Goal: Information Seeking & Learning: Learn about a topic

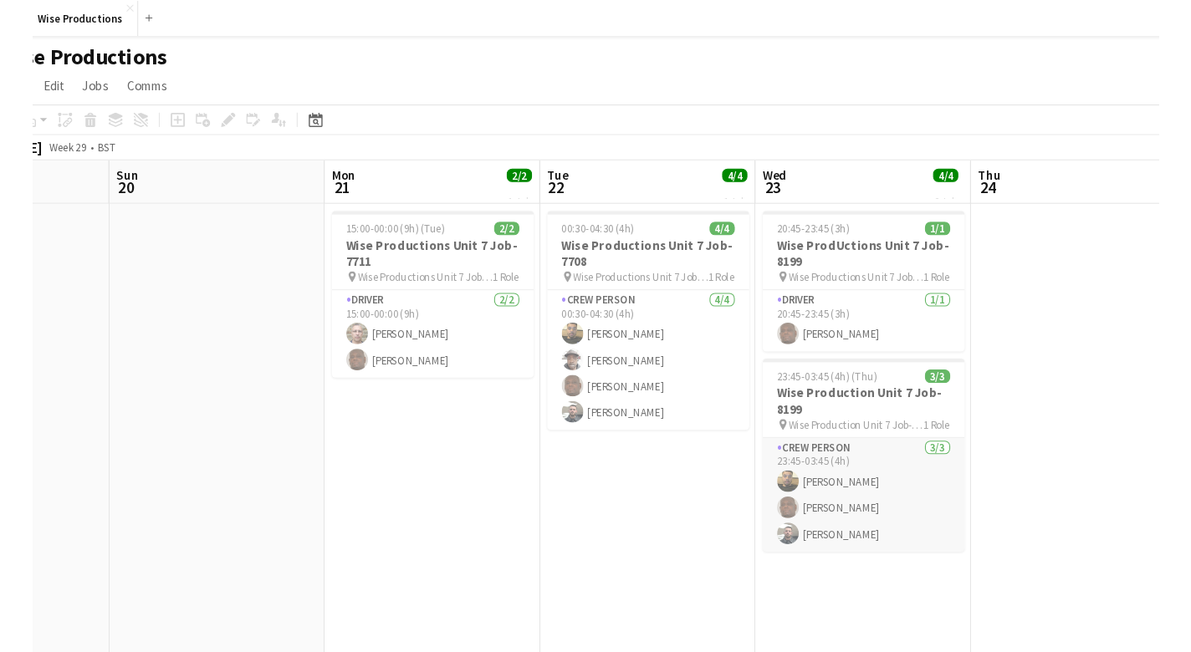
scroll to position [0, 481]
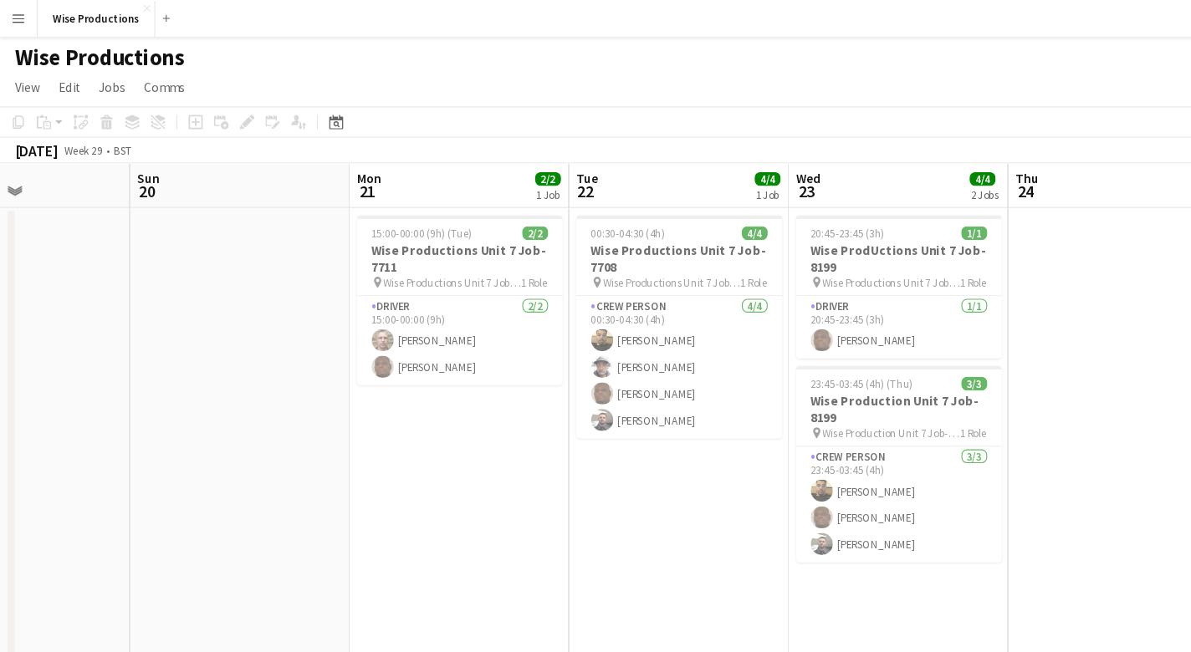
click at [19, 9] on button "Menu" at bounding box center [16, 16] width 33 height 33
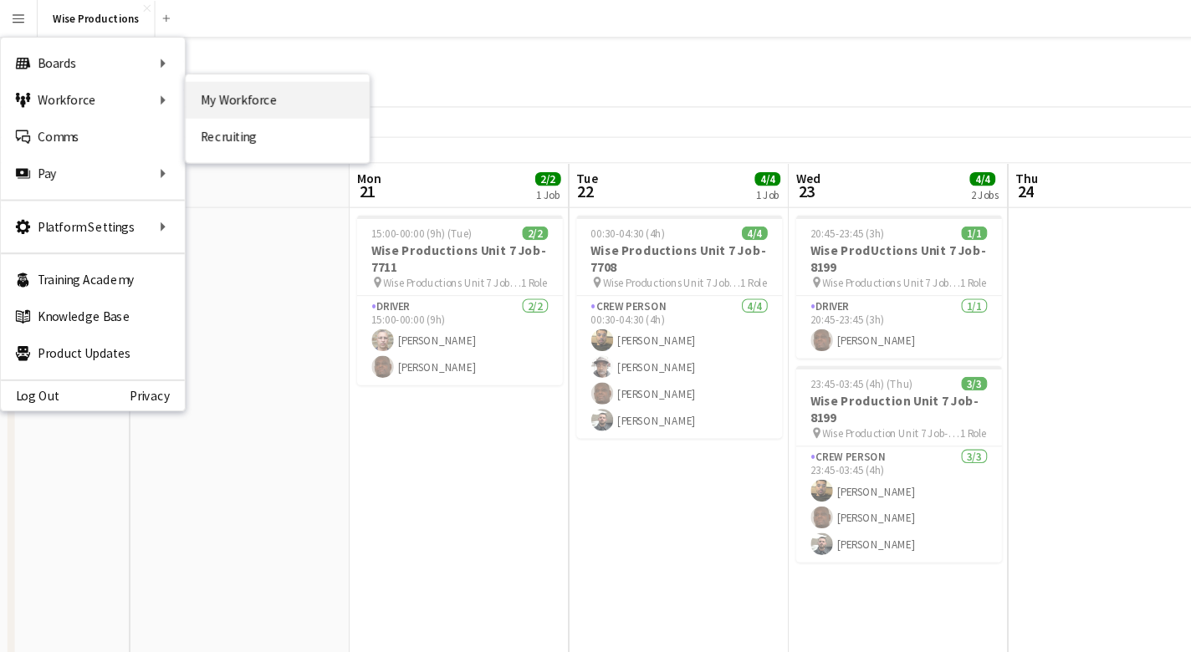
click at [204, 89] on link "My Workforce" at bounding box center [252, 90] width 167 height 33
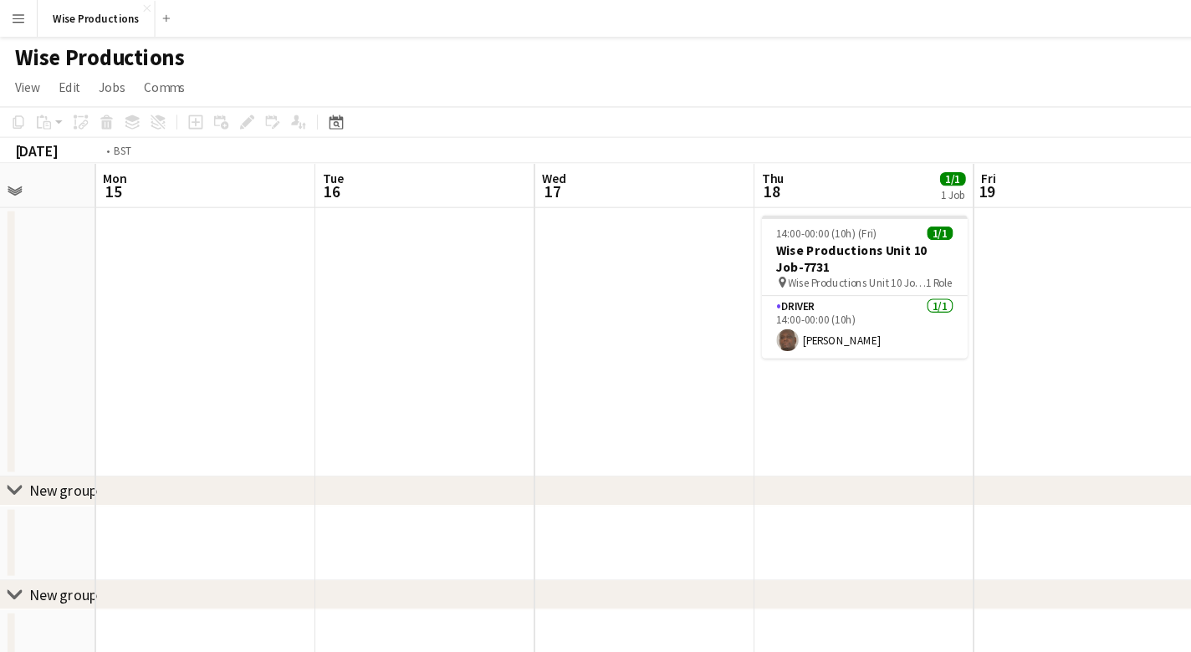
scroll to position [0, 602]
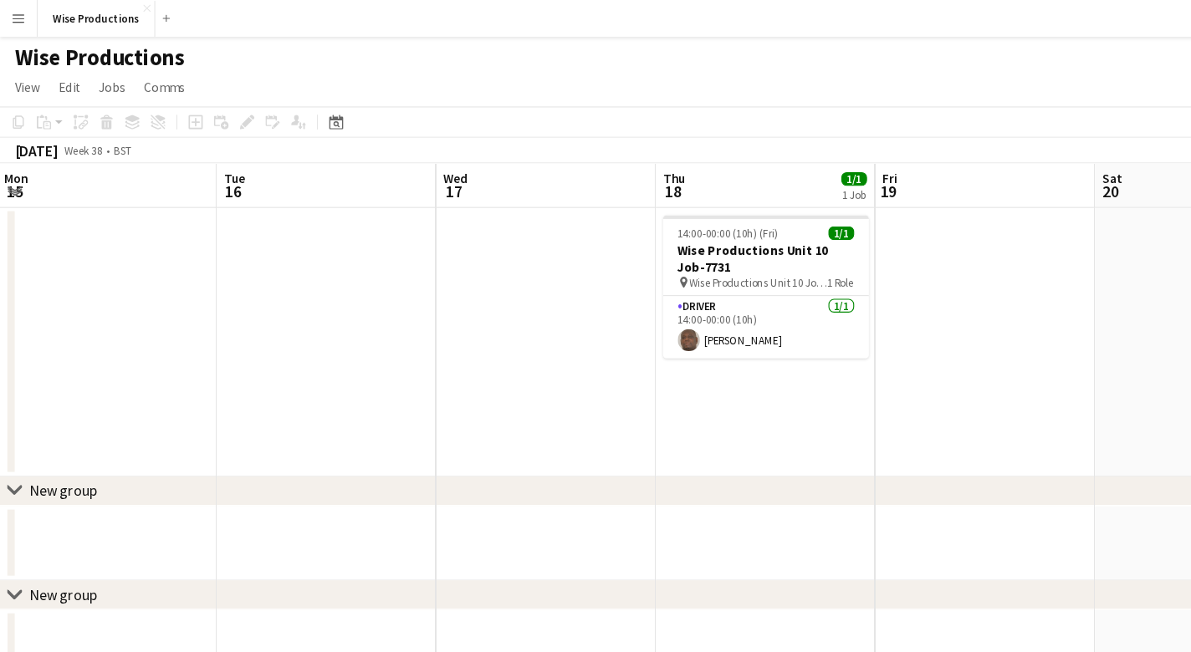
click at [10, 16] on app-icon "Menu" at bounding box center [16, 16] width 13 height 13
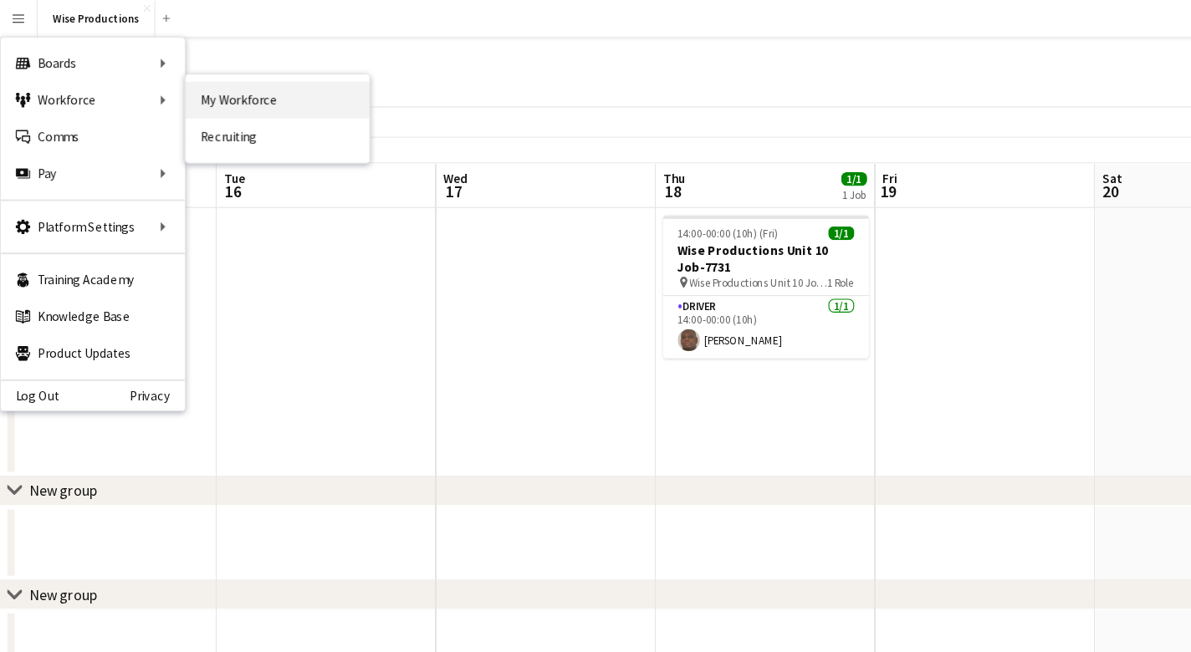
click at [191, 88] on link "My Workforce" at bounding box center [252, 90] width 167 height 33
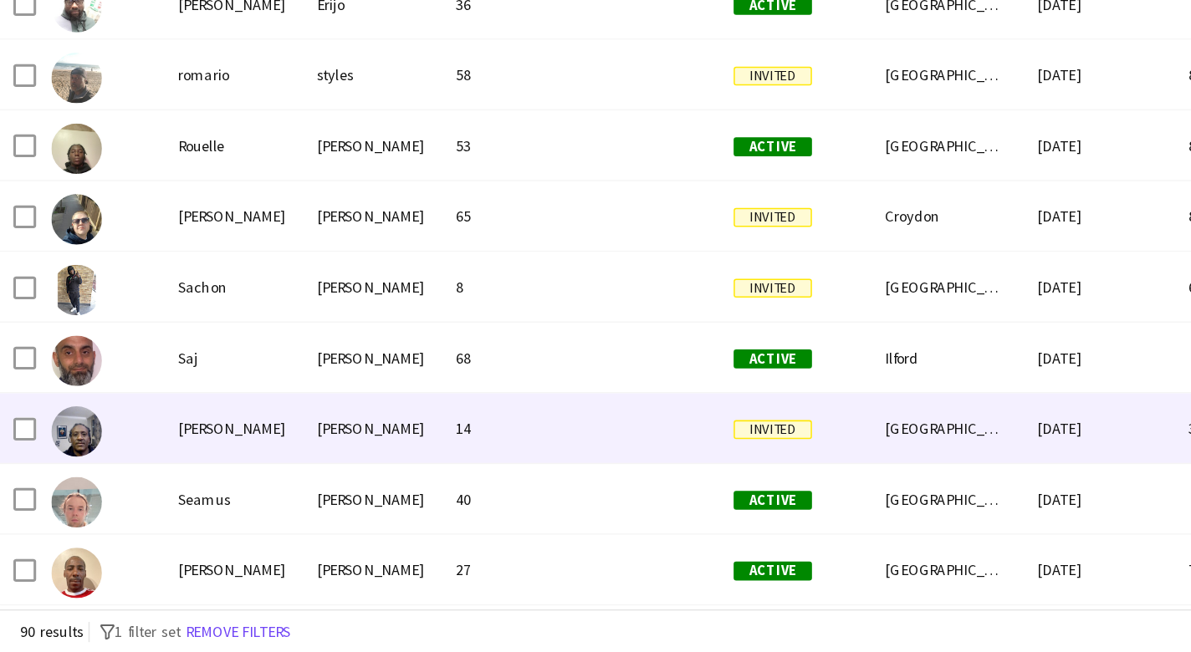
click at [146, 481] on div "[PERSON_NAME]" at bounding box center [154, 504] width 92 height 46
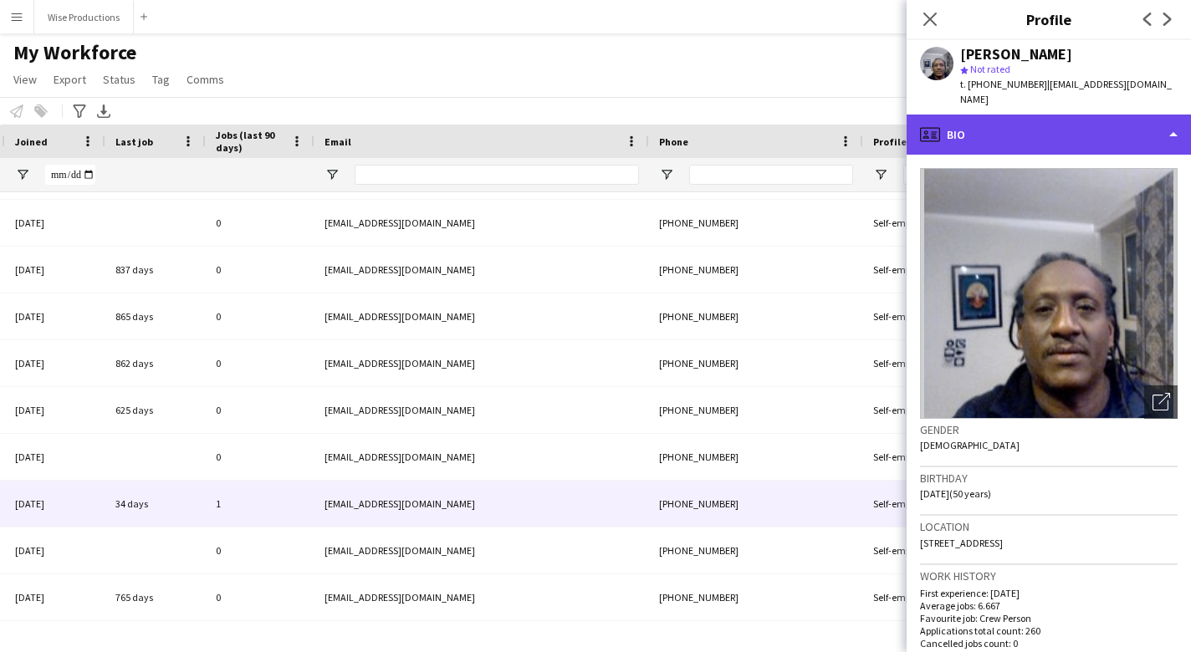
click at [1147, 117] on div "profile Bio" at bounding box center [1049, 135] width 284 height 40
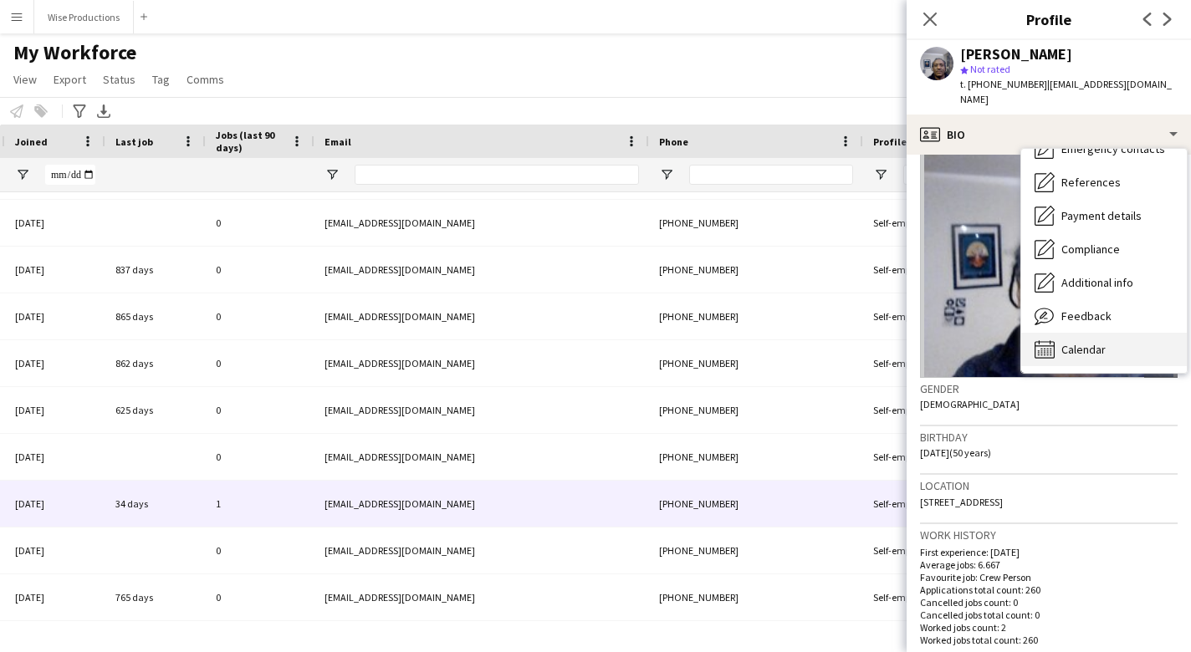
click at [1082, 342] on span "Calendar" at bounding box center [1083, 349] width 44 height 15
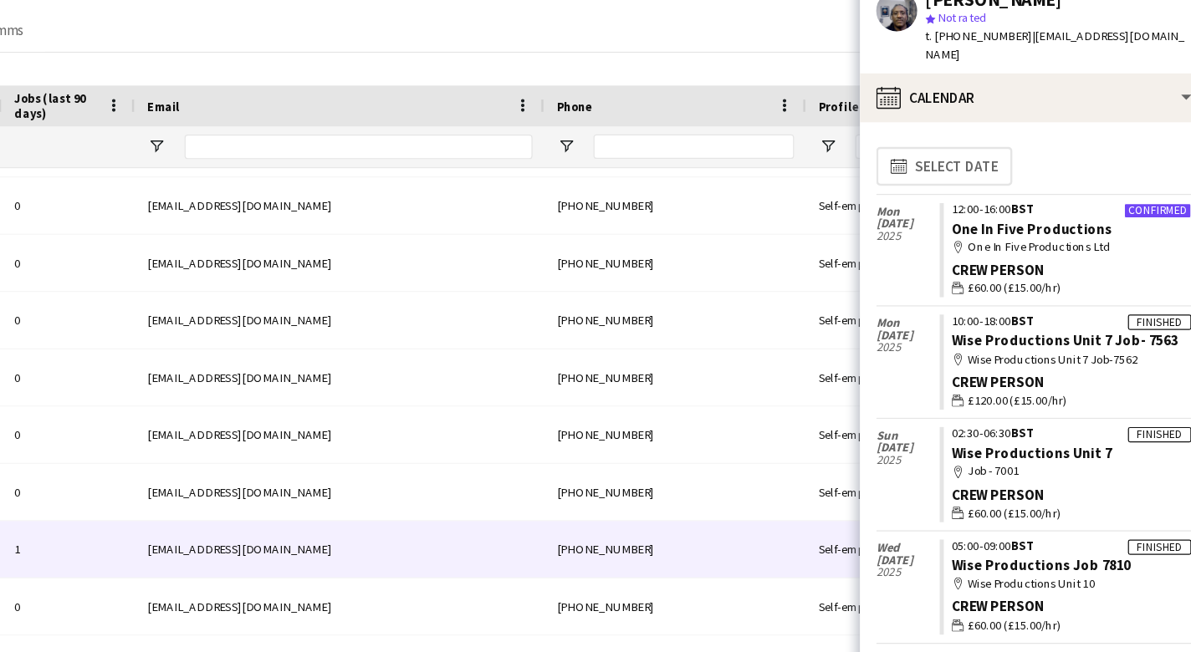
drag, startPoint x: 933, startPoint y: 275, endPoint x: 775, endPoint y: 248, distance: 160.5
click at [972, 312] on app-crew-calendar-job-card "Finished 10:00-18:00 BST Wise Productions Unit 7 Job- 7563 map-marker Wise Prod…" at bounding box center [1075, 351] width 206 height 78
drag, startPoint x: 715, startPoint y: 250, endPoint x: 944, endPoint y: 277, distance: 229.9
click at [944, 277] on app-calendar-tab "calendar-full Select date Mon 1 Sep 2025 Confirmed 12:00-16:00 BST One In Five …" at bounding box center [1049, 404] width 284 height 498
click at [982, 360] on div "Crew Person" at bounding box center [1080, 367] width 196 height 15
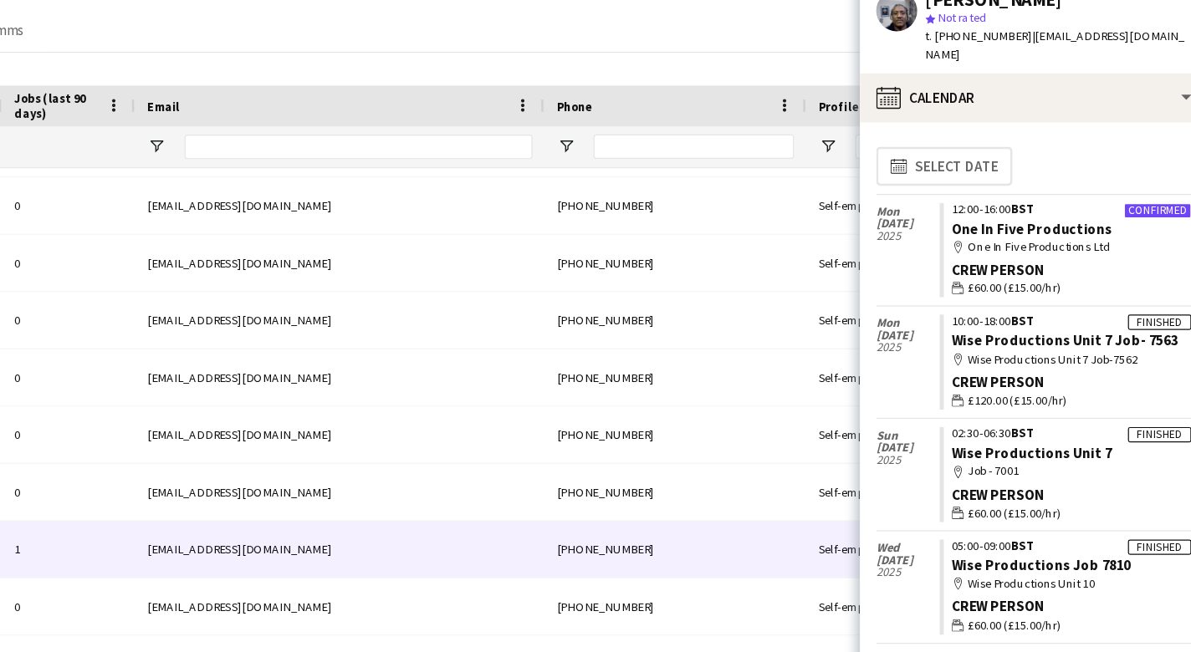
drag, startPoint x: 938, startPoint y: 273, endPoint x: 774, endPoint y: 265, distance: 164.1
click at [972, 312] on app-crew-calendar-job-card "Finished 10:00-18:00 BST Wise Productions Unit 7 Job- 7563 map-marker Wise Prod…" at bounding box center [1075, 351] width 206 height 78
click at [920, 426] on span "2025" at bounding box center [946, 431] width 52 height 10
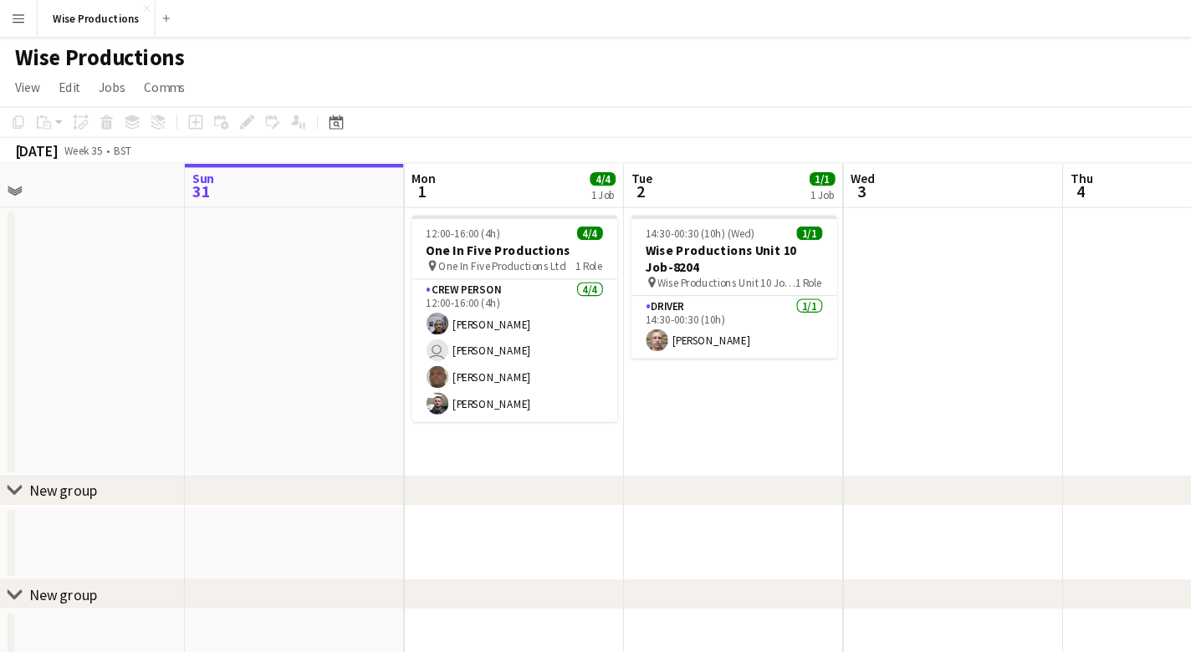
scroll to position [0, 531]
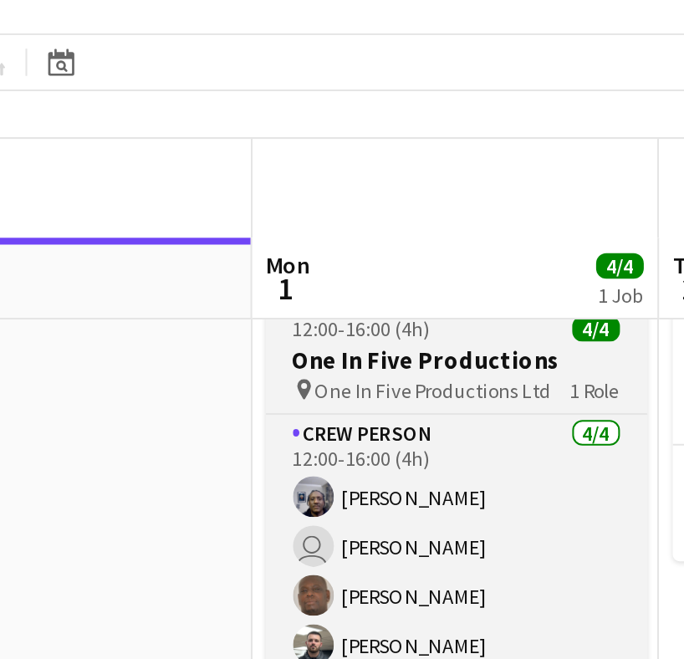
click at [420, 204] on span "12:00-16:00 (4h)" at bounding box center [454, 210] width 68 height 13
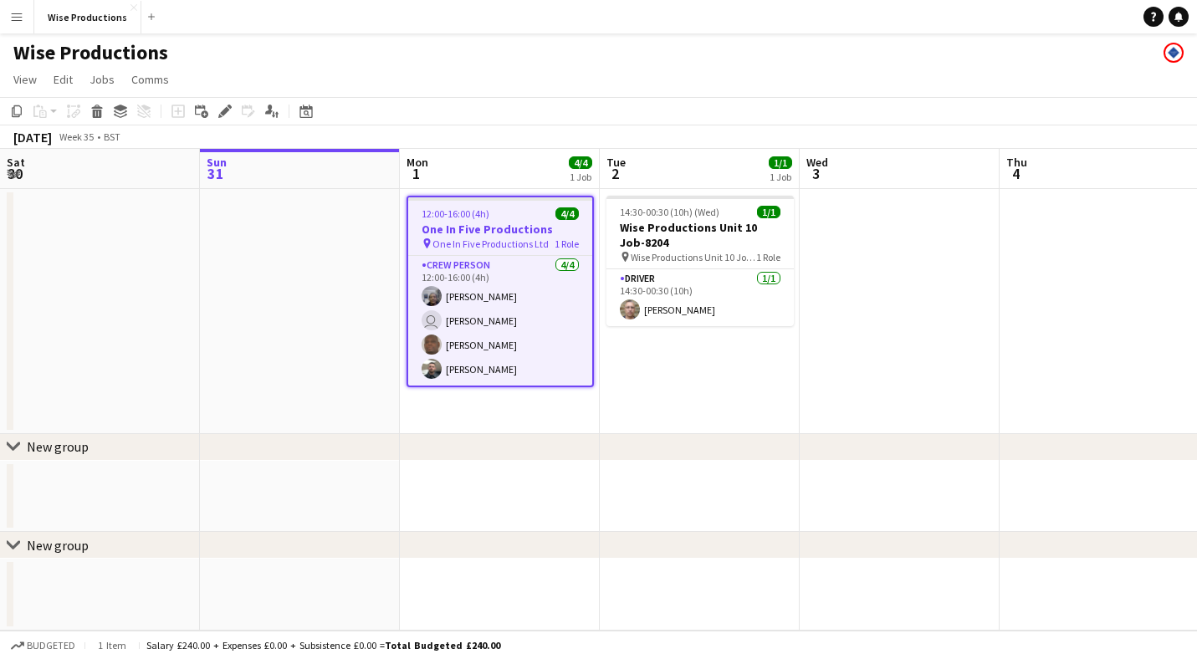
click at [14, 13] on app-icon "Menu" at bounding box center [16, 16] width 13 height 13
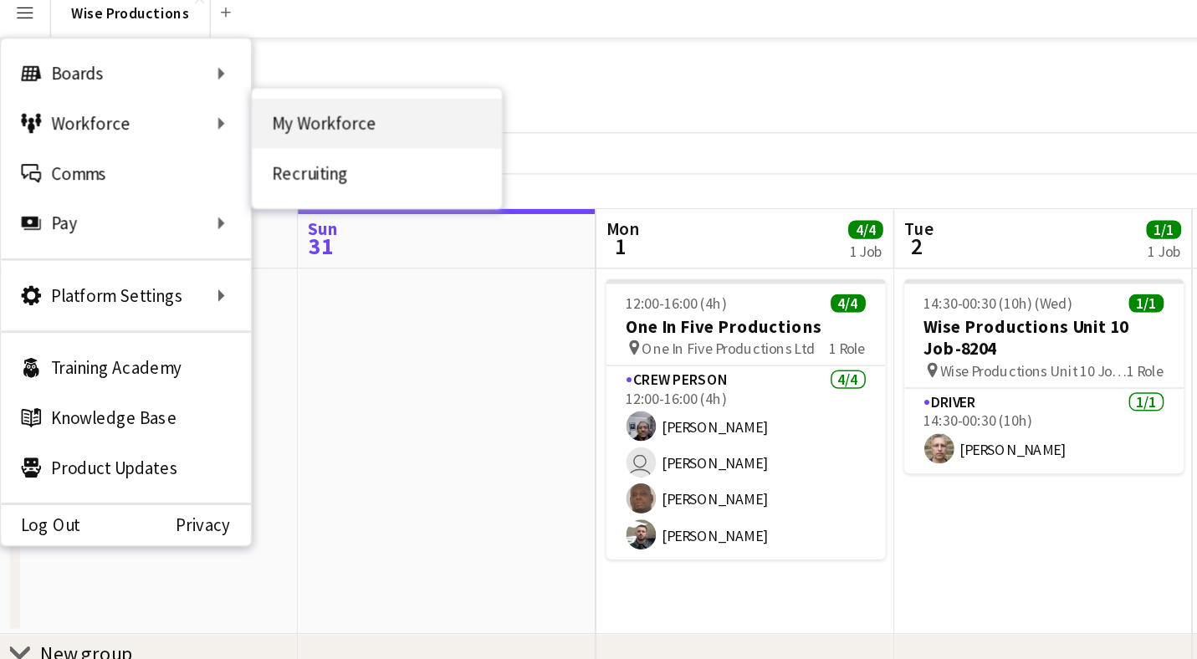
click at [223, 83] on link "My Workforce" at bounding box center [252, 90] width 167 height 33
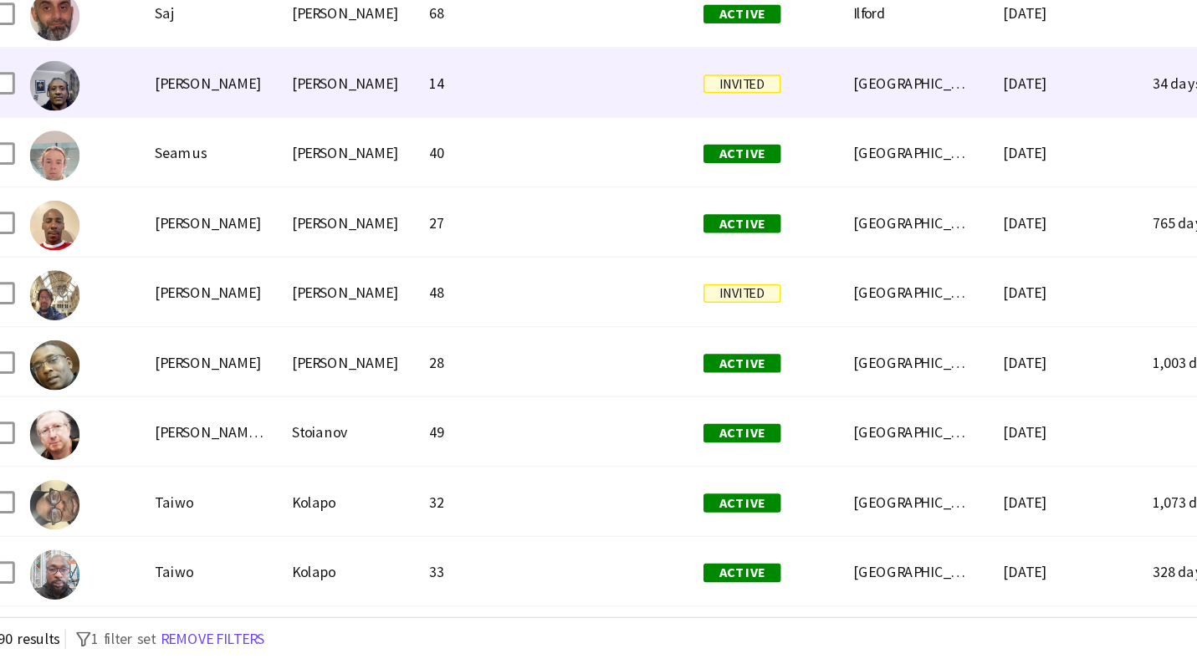
click at [212, 249] on div "[PERSON_NAME]" at bounding box center [247, 272] width 92 height 46
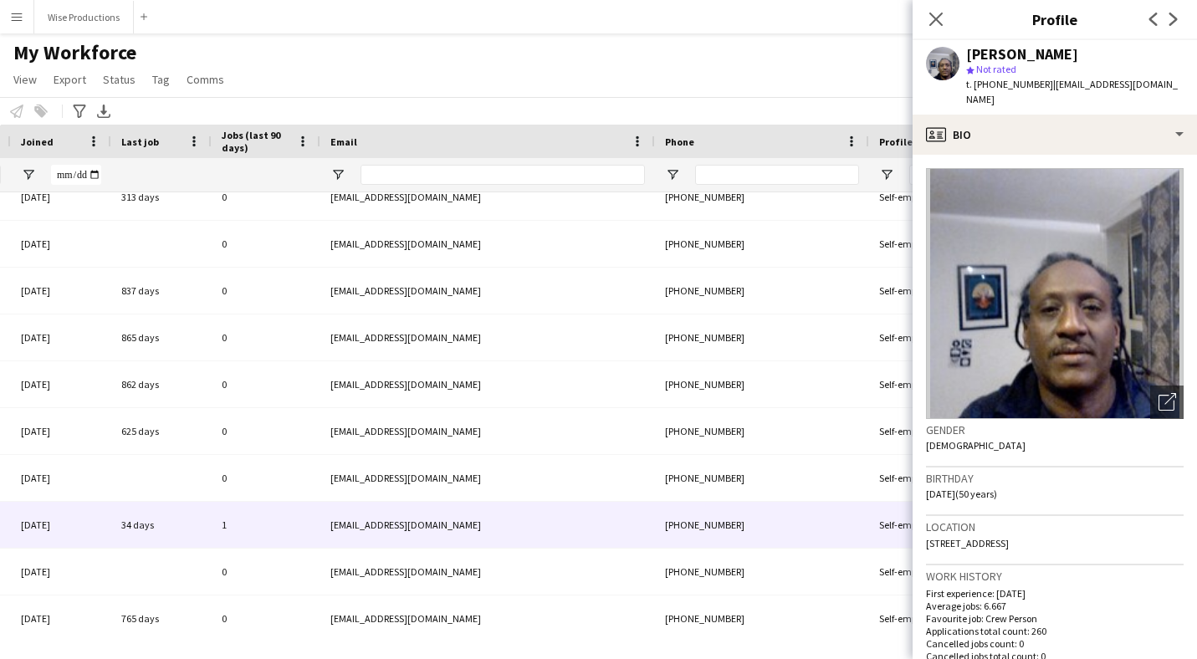
click at [1123, 87] on span "| [EMAIL_ADDRESS][DOMAIN_NAME]" at bounding box center [1072, 92] width 212 height 28
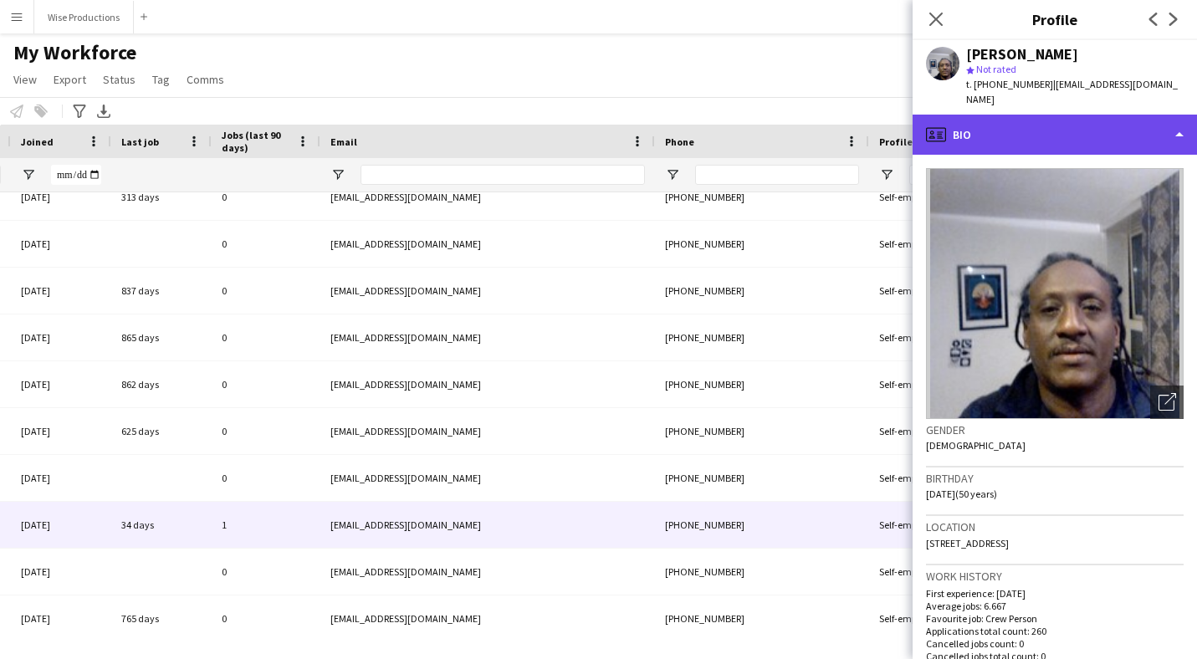
click at [1174, 118] on div "profile Bio" at bounding box center [1055, 135] width 284 height 40
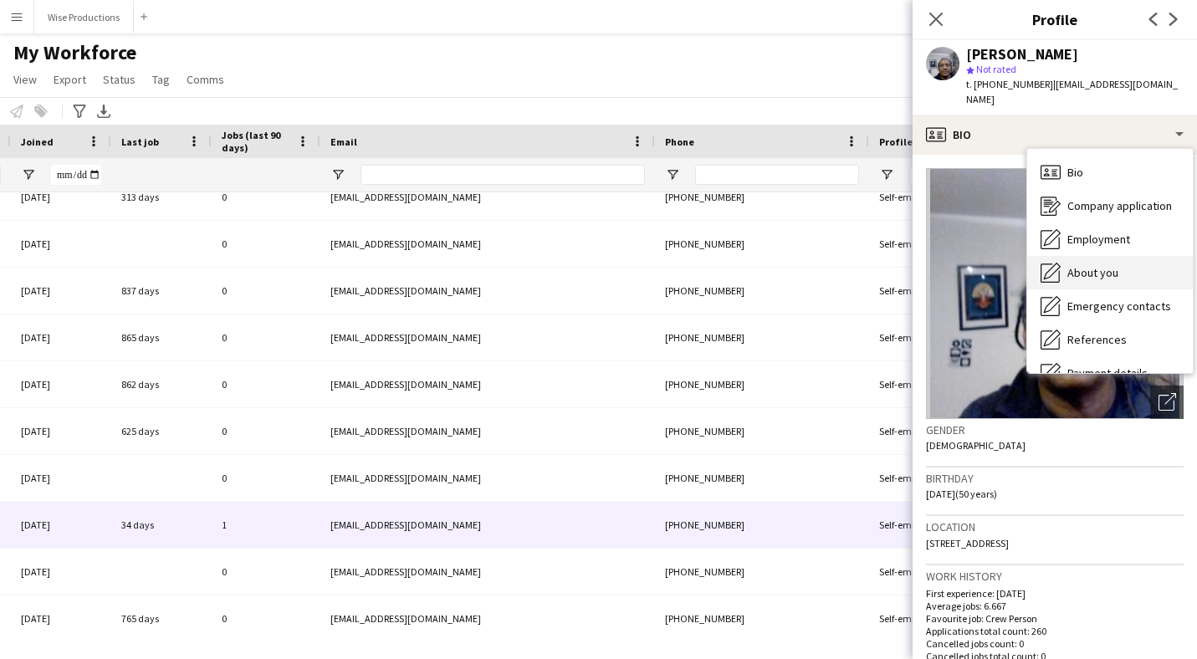
click at [1092, 265] on span "About you" at bounding box center [1092, 272] width 51 height 15
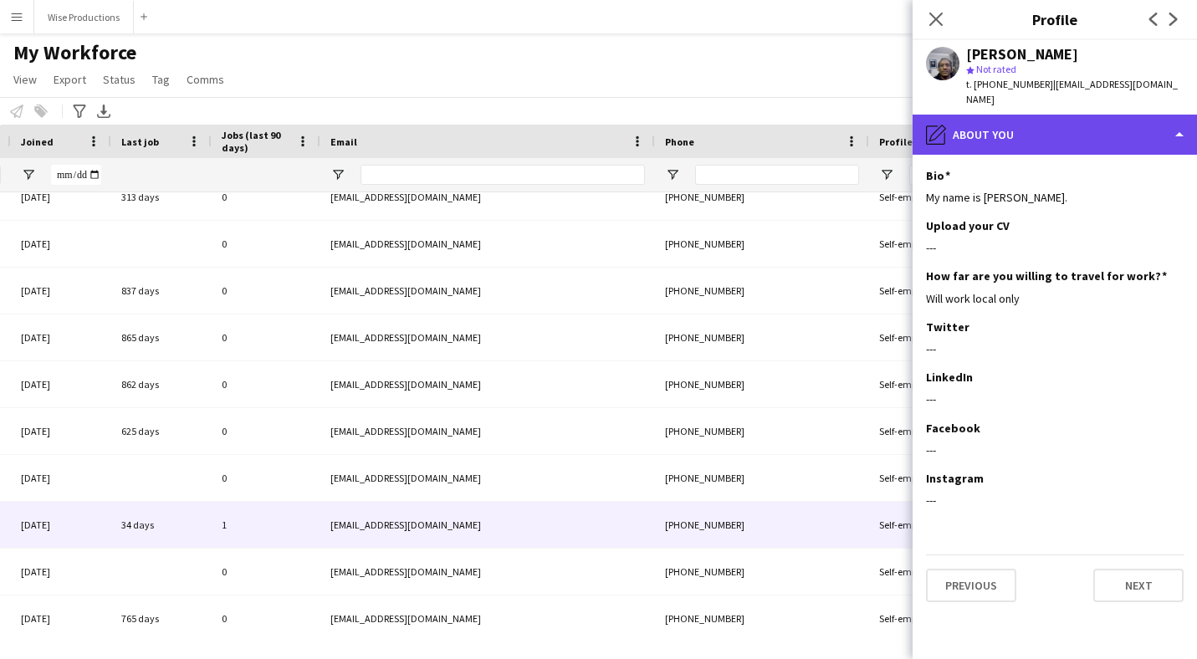
click at [1171, 115] on div "pencil4 About you" at bounding box center [1055, 135] width 284 height 40
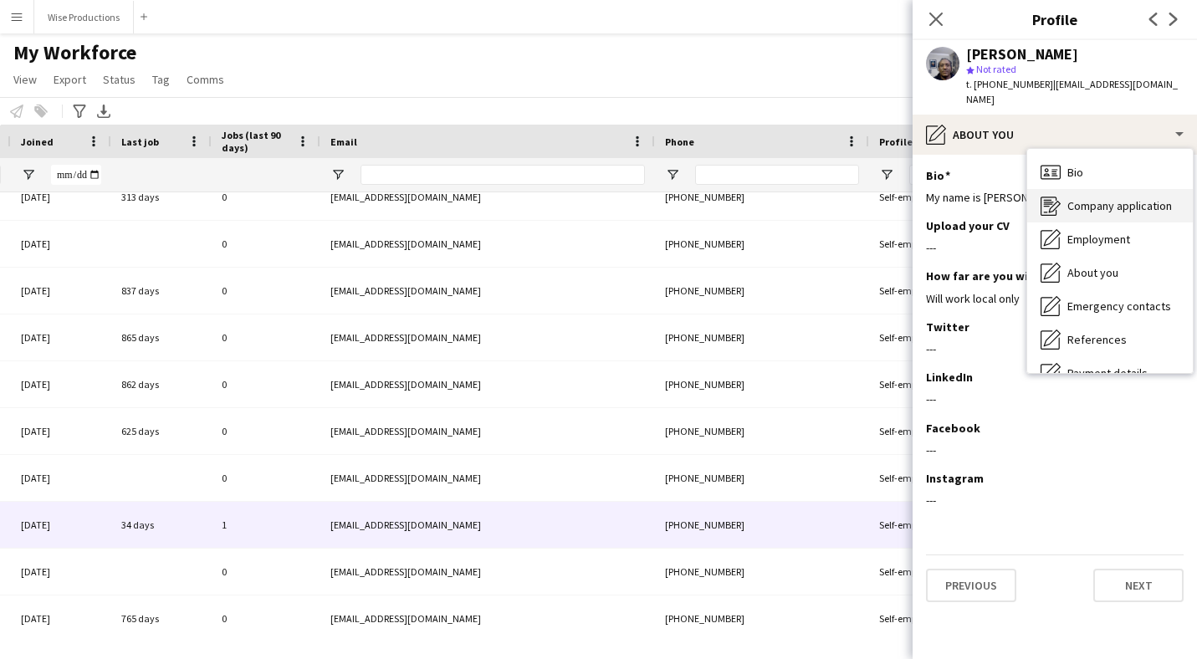
click at [1138, 198] on span "Company application" at bounding box center [1119, 205] width 105 height 15
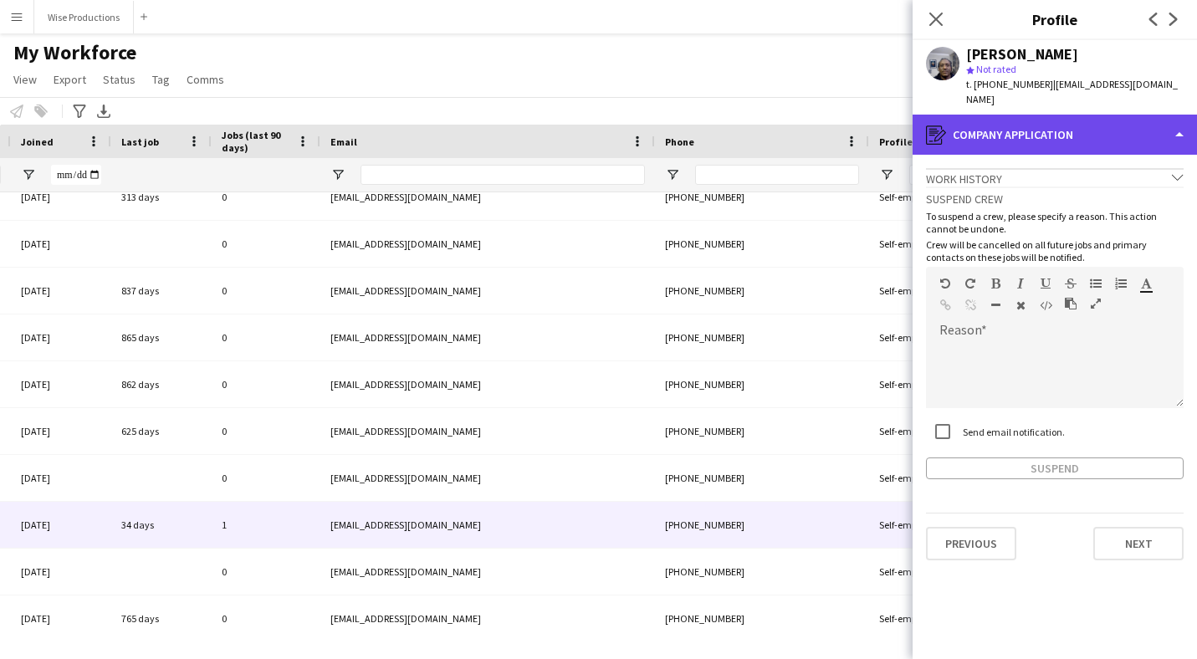
click at [1188, 121] on div "register Company application" at bounding box center [1055, 135] width 284 height 40
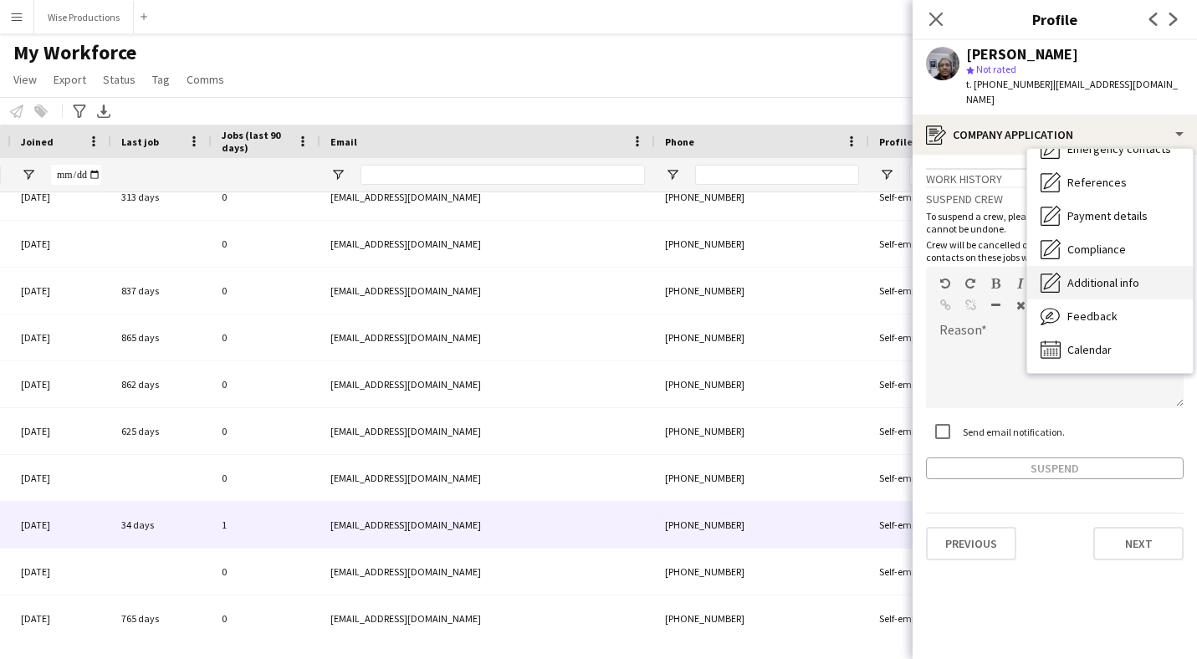
click at [1126, 275] on span "Additional info" at bounding box center [1103, 282] width 72 height 15
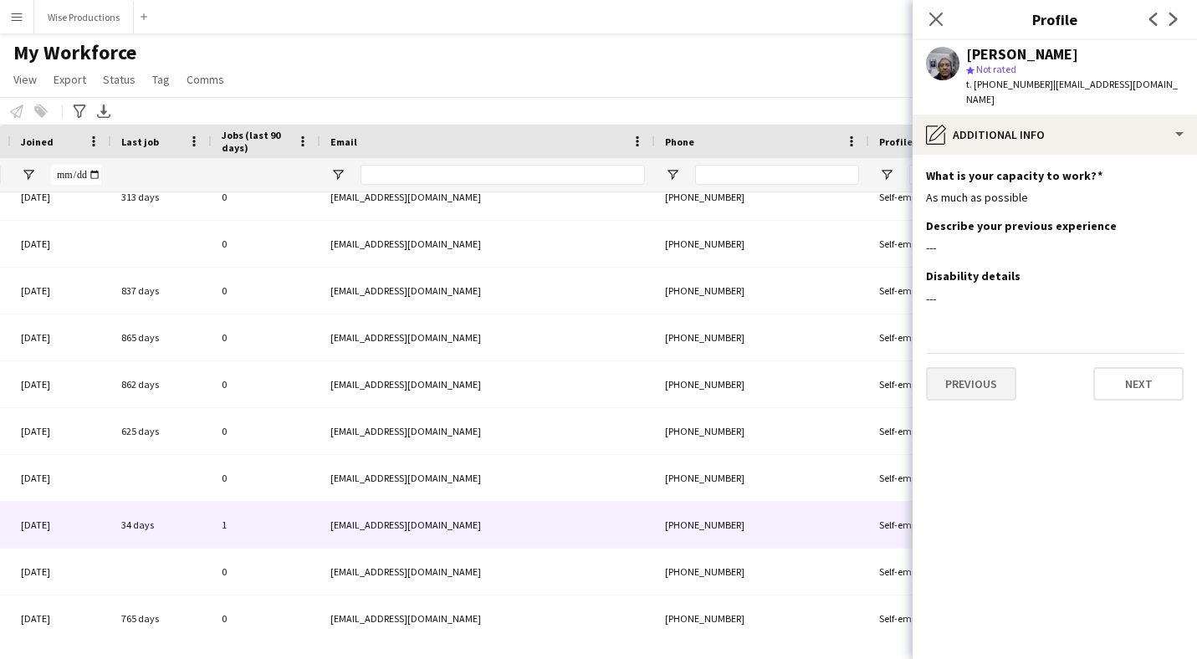
click at [982, 376] on button "Previous" at bounding box center [971, 383] width 90 height 33
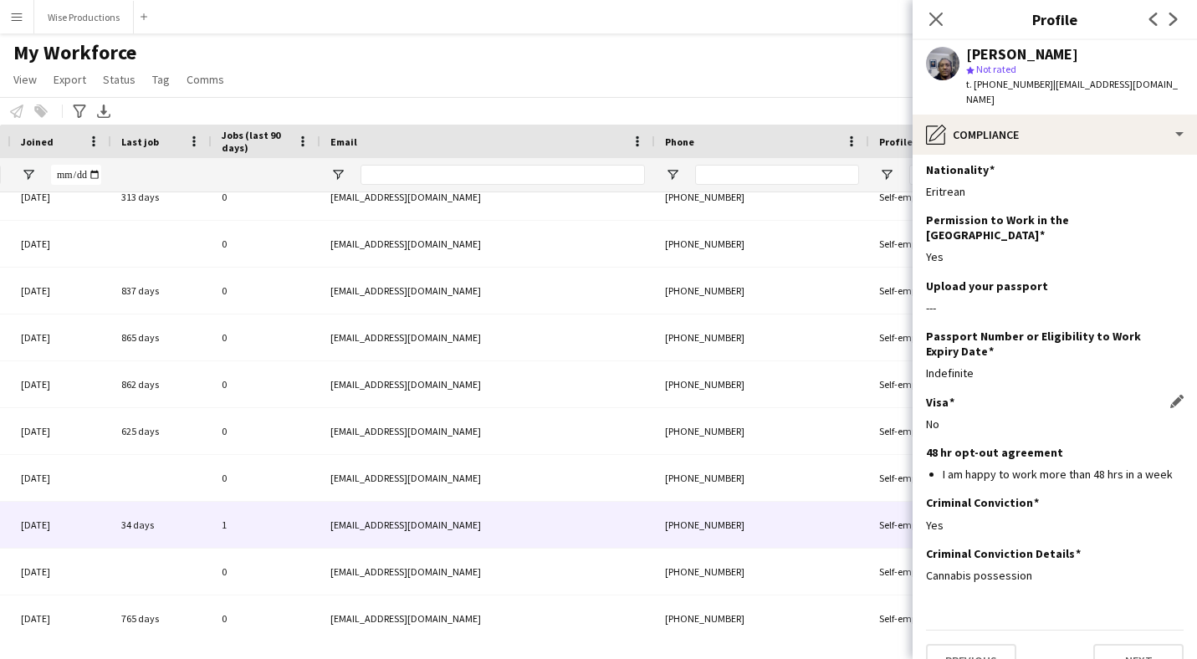
scroll to position [4, 0]
click at [986, 646] on button "Previous" at bounding box center [971, 662] width 90 height 33
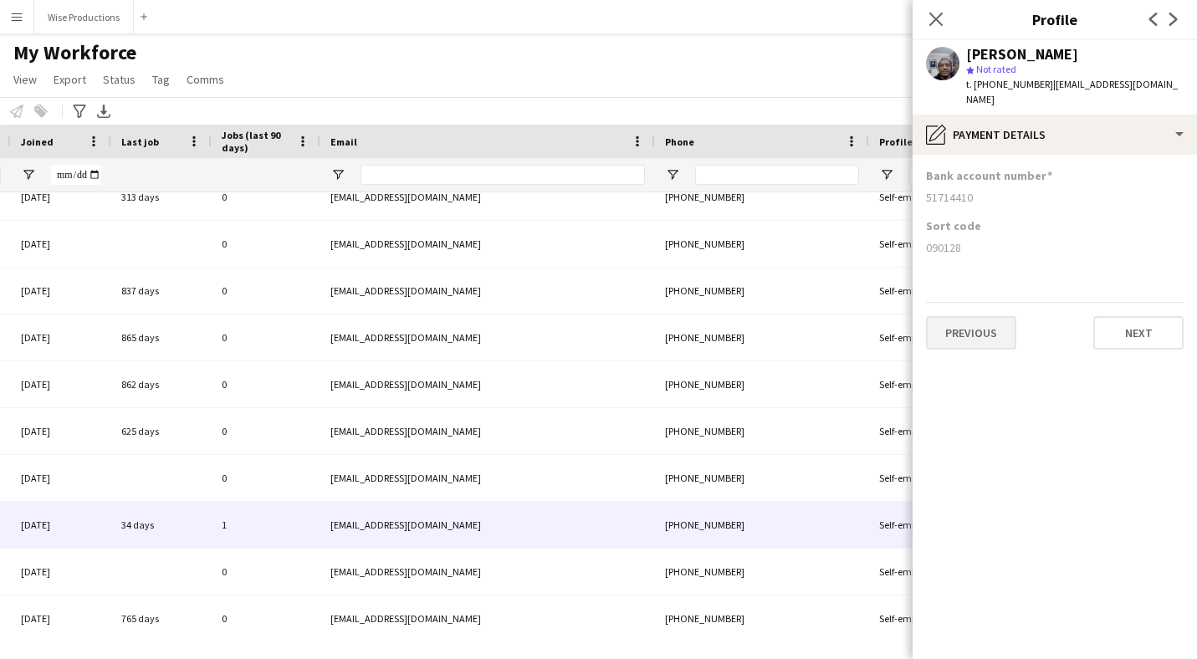
scroll to position [0, 0]
click at [969, 316] on button "Previous" at bounding box center [971, 332] width 90 height 33
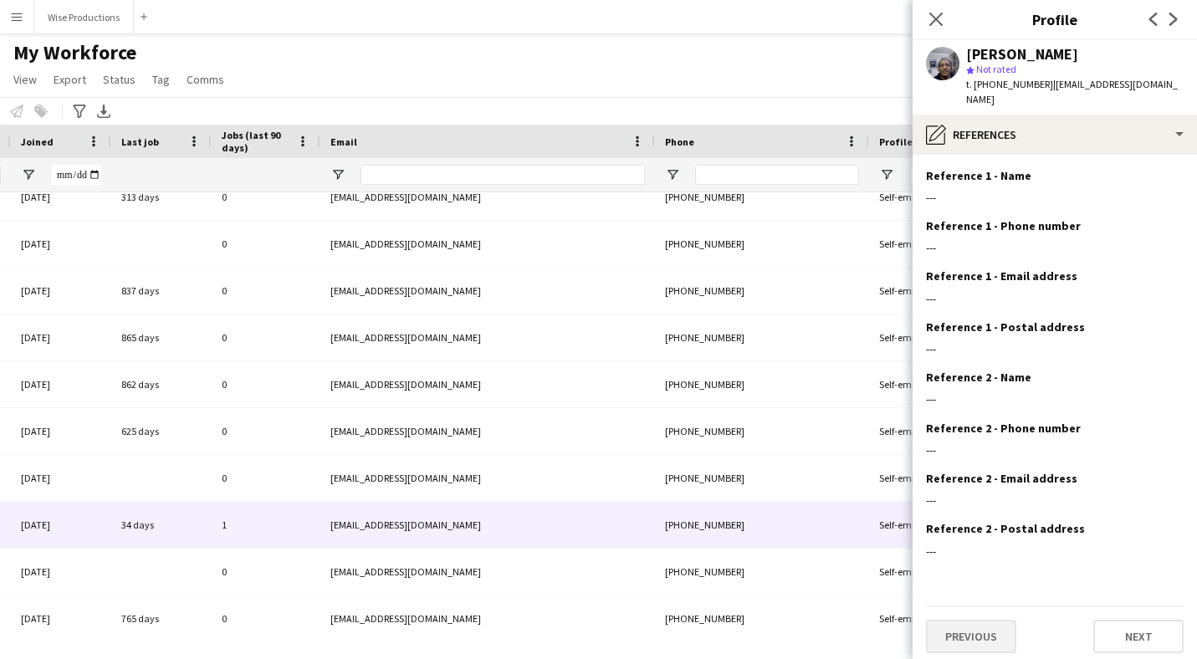
click at [981, 620] on button "Previous" at bounding box center [971, 636] width 90 height 33
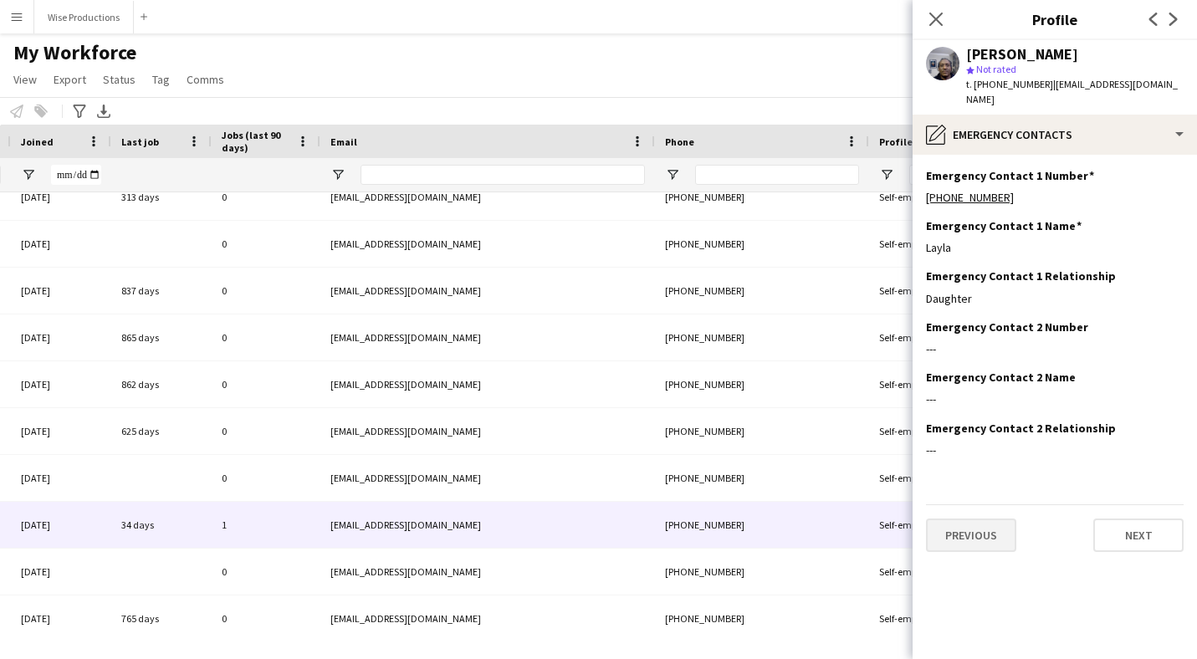
click at [967, 519] on button "Previous" at bounding box center [971, 535] width 90 height 33
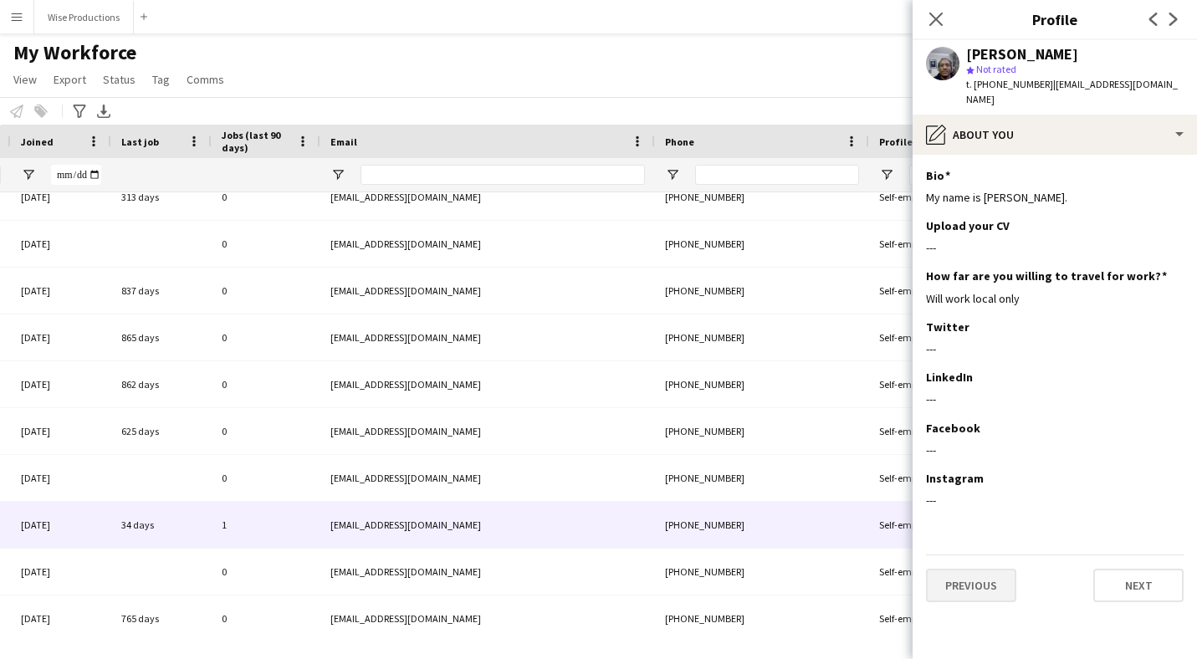
click at [981, 569] on button "Previous" at bounding box center [971, 585] width 90 height 33
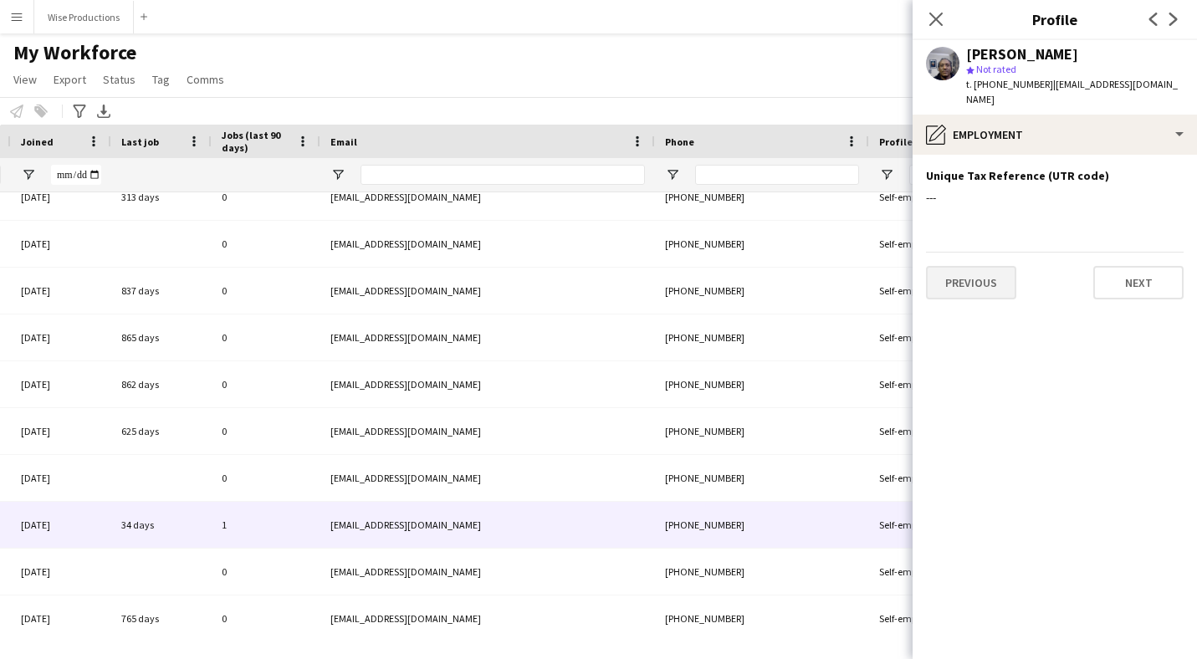
click at [969, 266] on button "Previous" at bounding box center [971, 282] width 90 height 33
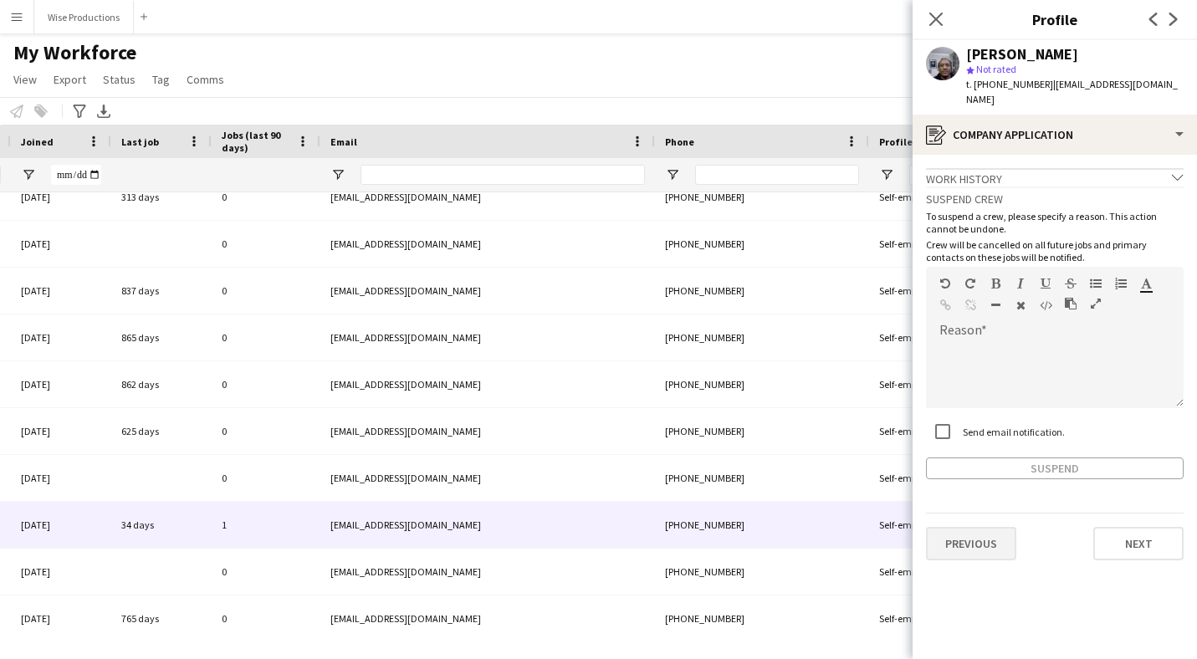
click at [979, 527] on button "Previous" at bounding box center [971, 543] width 90 height 33
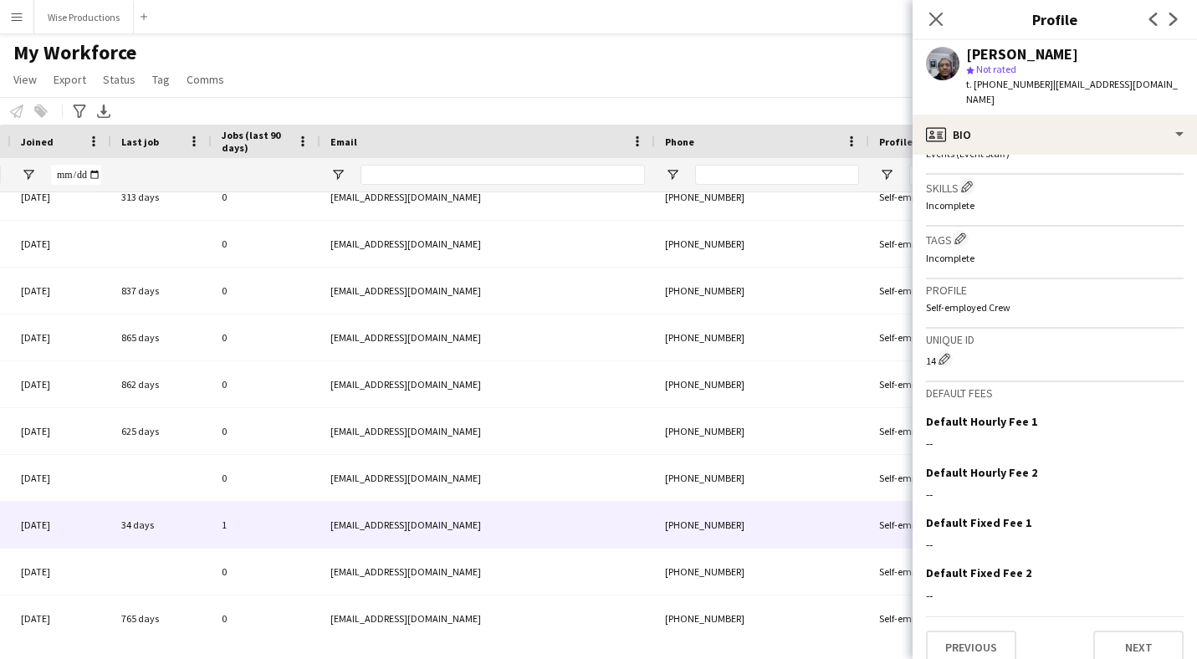
scroll to position [579, 0]
click at [1127, 76] on div "star Not rated" at bounding box center [1074, 69] width 217 height 15
click at [1127, 79] on span "| [EMAIL_ADDRESS][DOMAIN_NAME]" at bounding box center [1072, 92] width 212 height 28
click at [1041, 302] on p "Self-employed Crew" at bounding box center [1055, 308] width 258 height 13
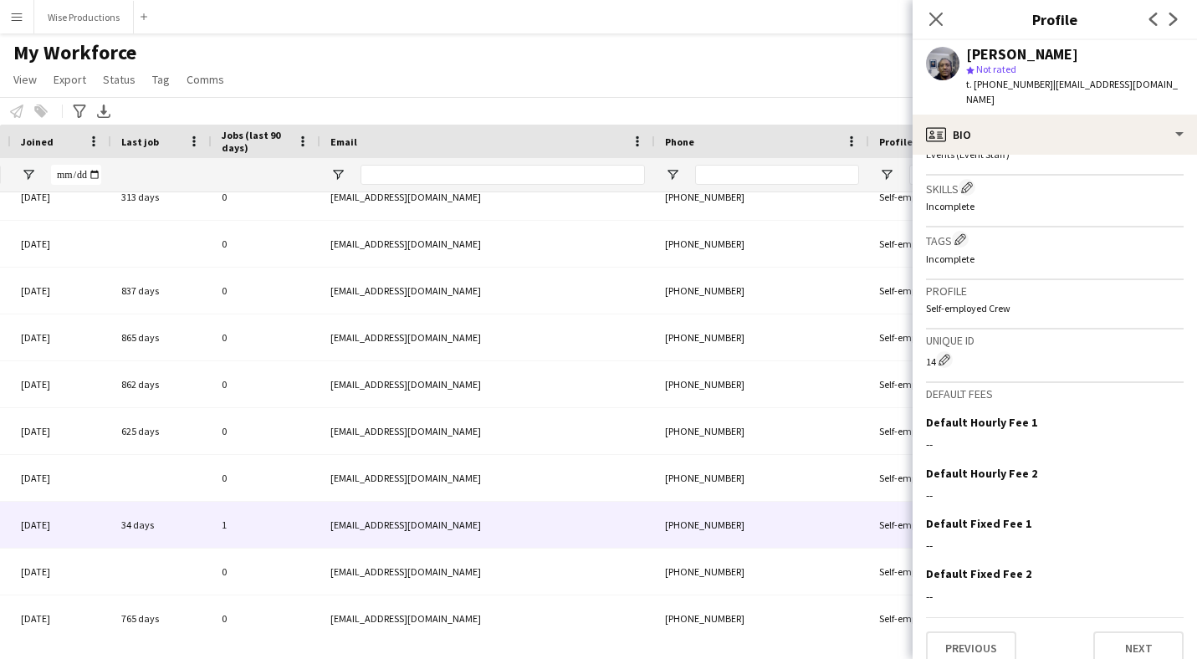
click at [1029, 302] on p "Self-employed Crew" at bounding box center [1055, 308] width 258 height 13
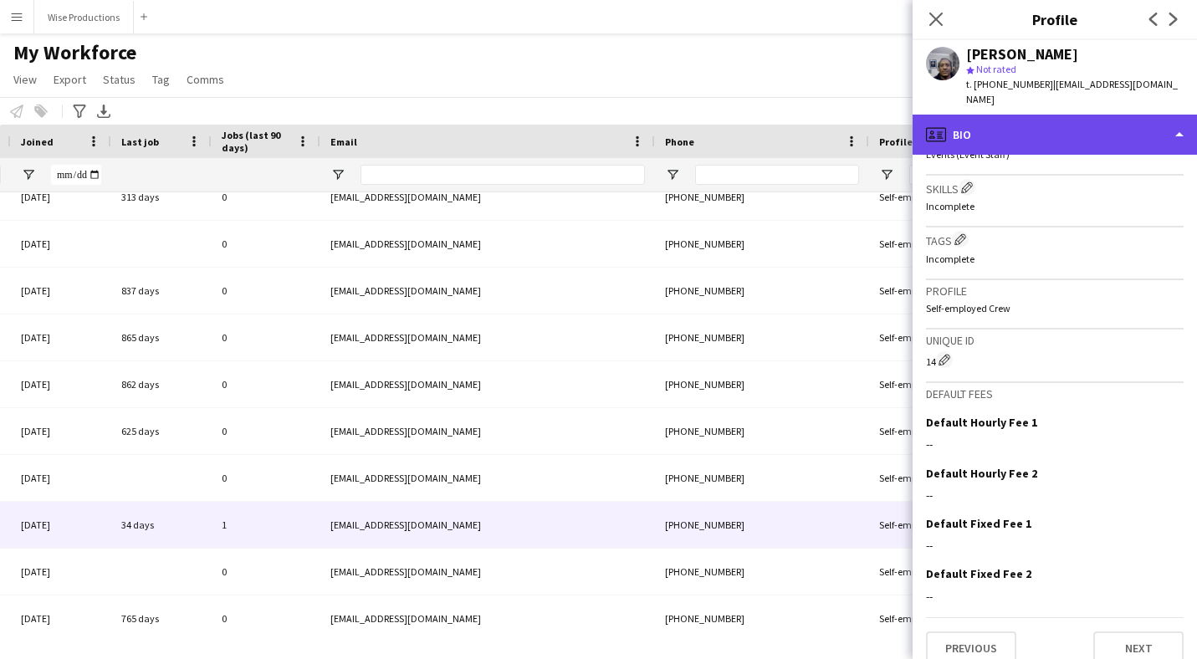
click at [1181, 116] on div "profile Bio" at bounding box center [1055, 135] width 284 height 40
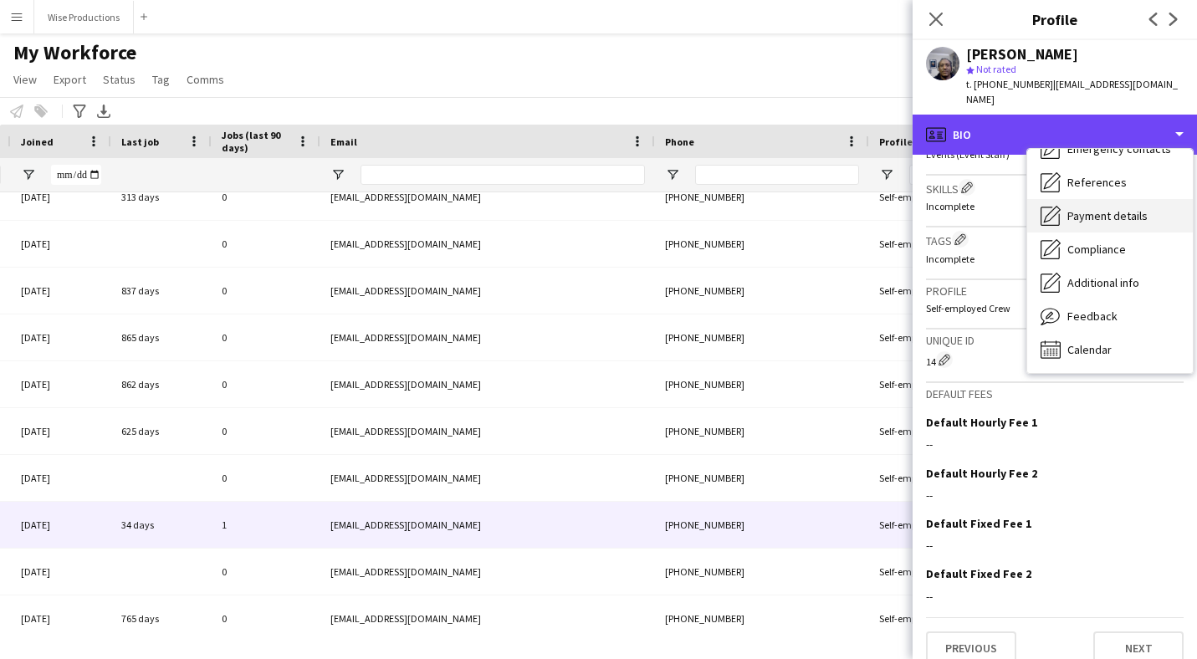
scroll to position [0, 0]
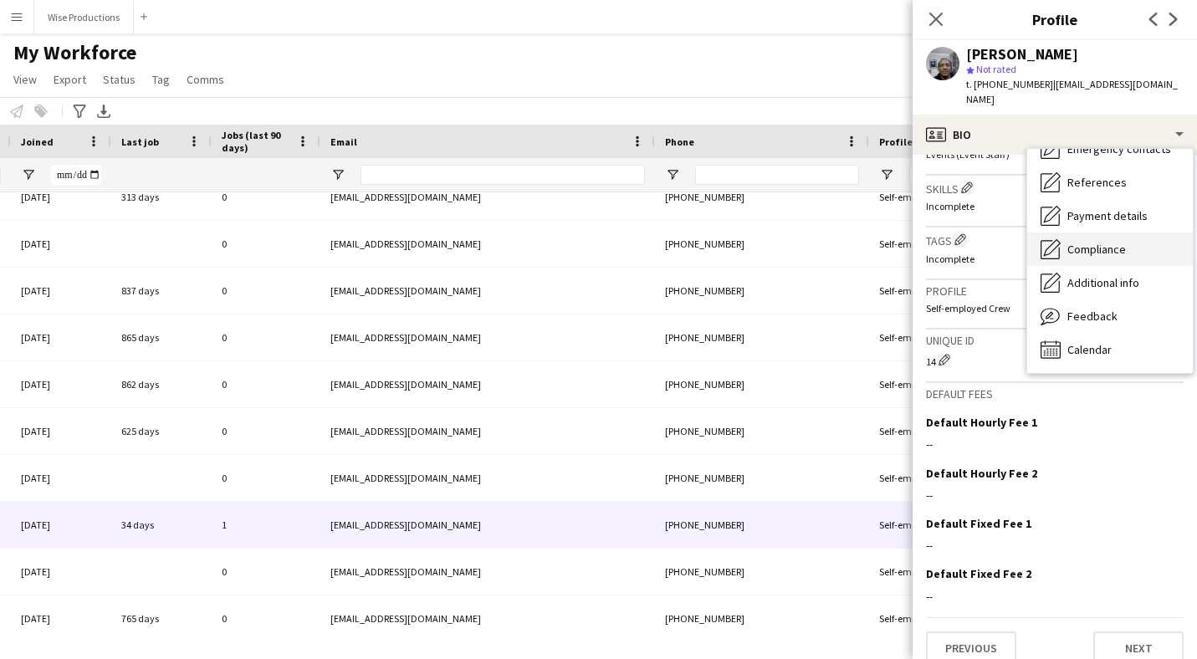
click at [1118, 242] on span "Compliance" at bounding box center [1096, 249] width 59 height 15
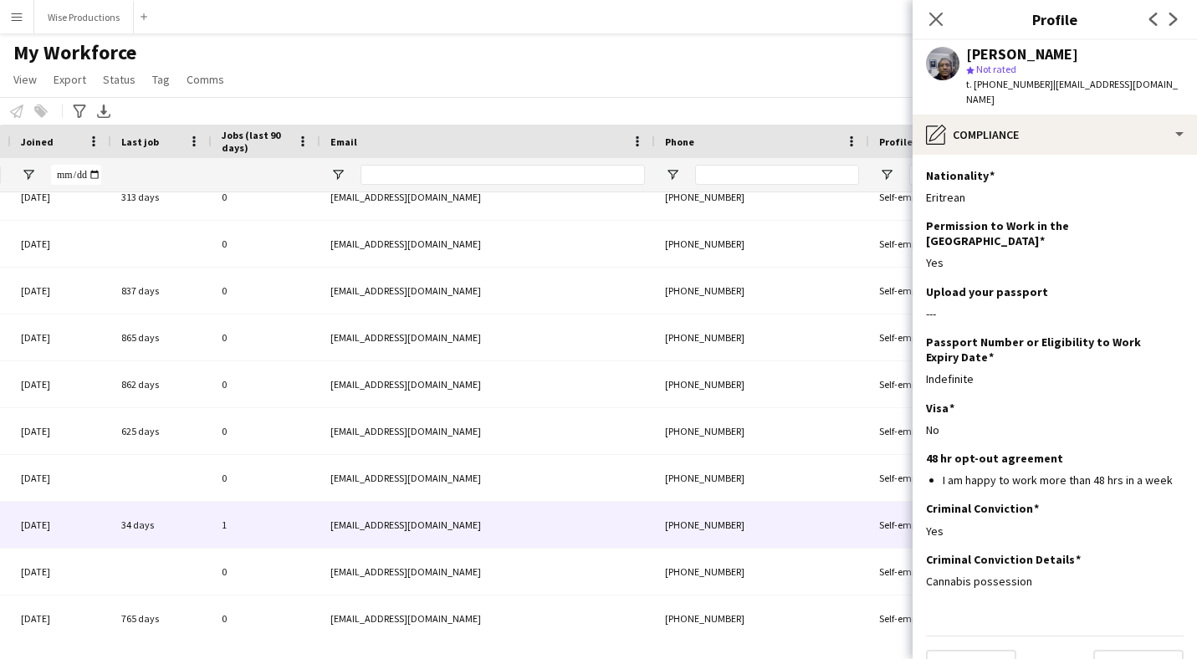
click at [1025, 54] on div "[PERSON_NAME]" at bounding box center [1022, 54] width 112 height 15
click at [1082, 69] on div "star Not rated" at bounding box center [1074, 69] width 217 height 15
click at [1090, 83] on span "| [EMAIL_ADDRESS][DOMAIN_NAME]" at bounding box center [1072, 92] width 212 height 28
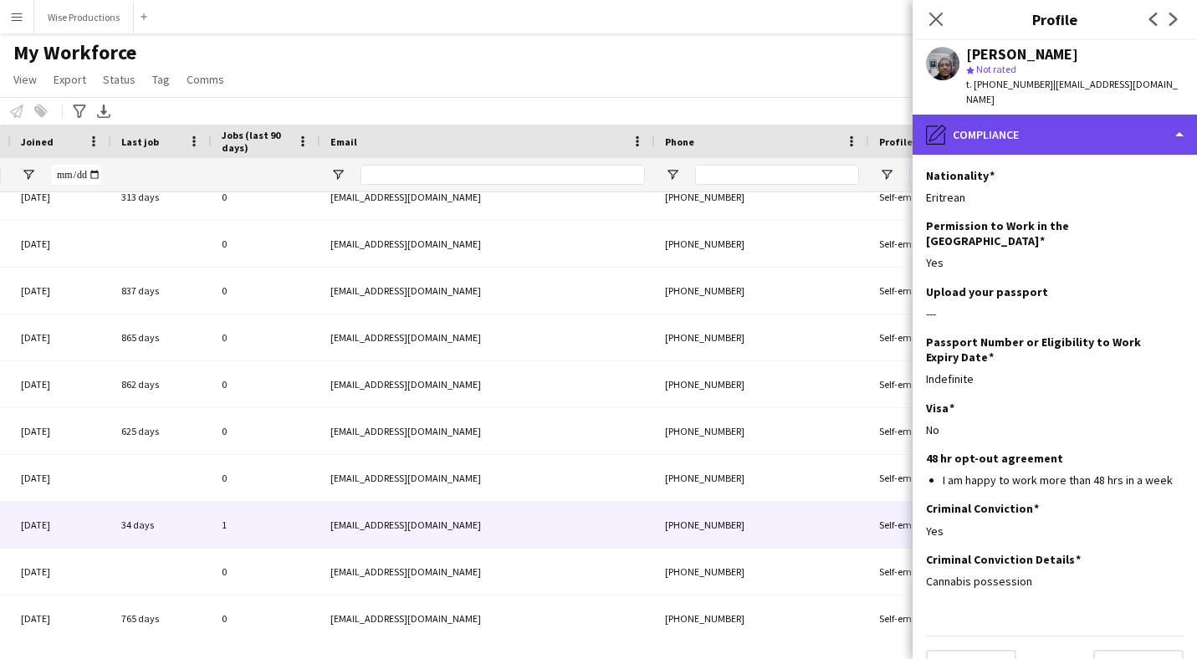
click at [1174, 117] on div "pencil4 Compliance" at bounding box center [1055, 135] width 284 height 40
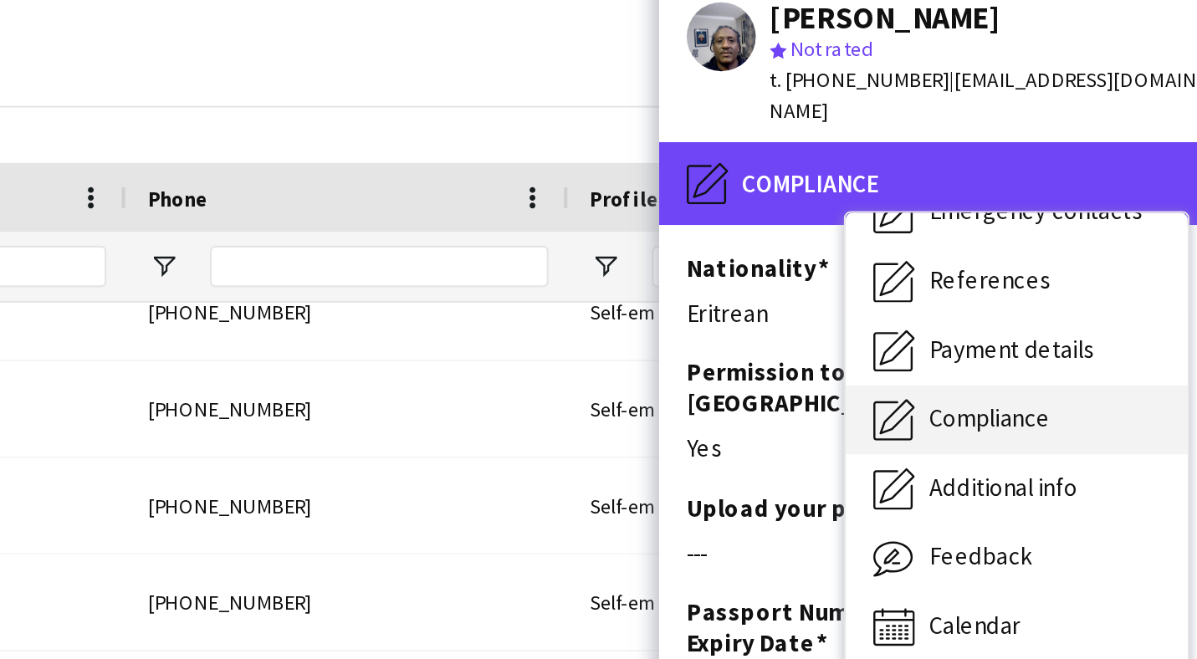
scroll to position [157, 0]
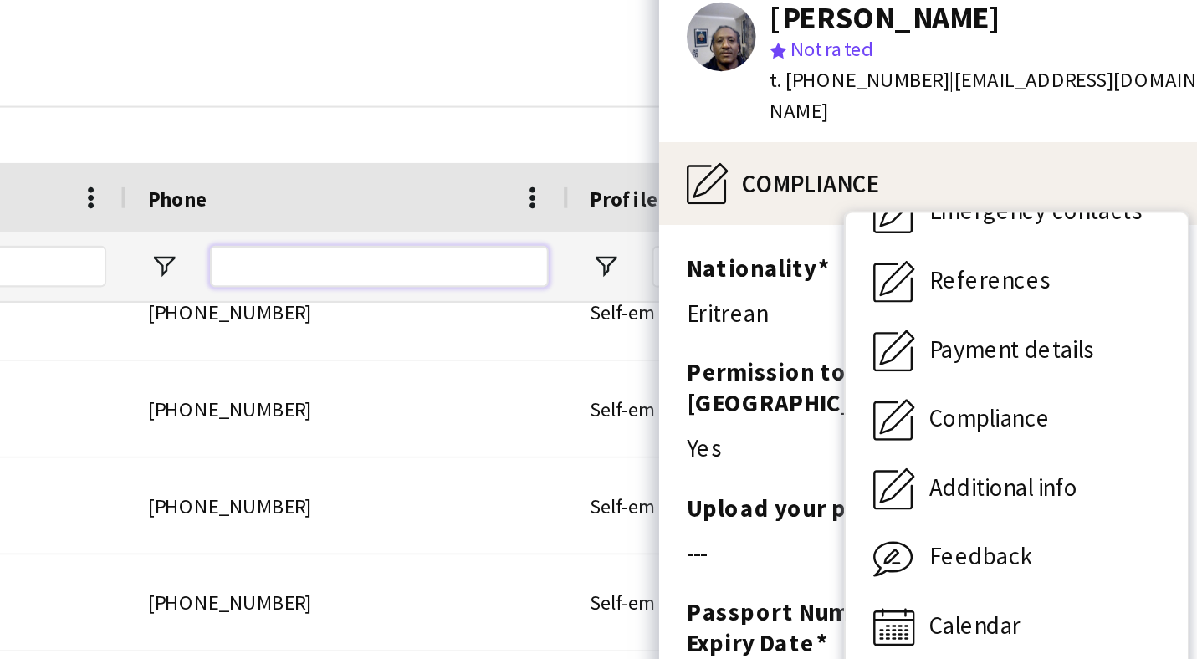
click at [695, 165] on input "Phone Filter Input" at bounding box center [777, 175] width 164 height 20
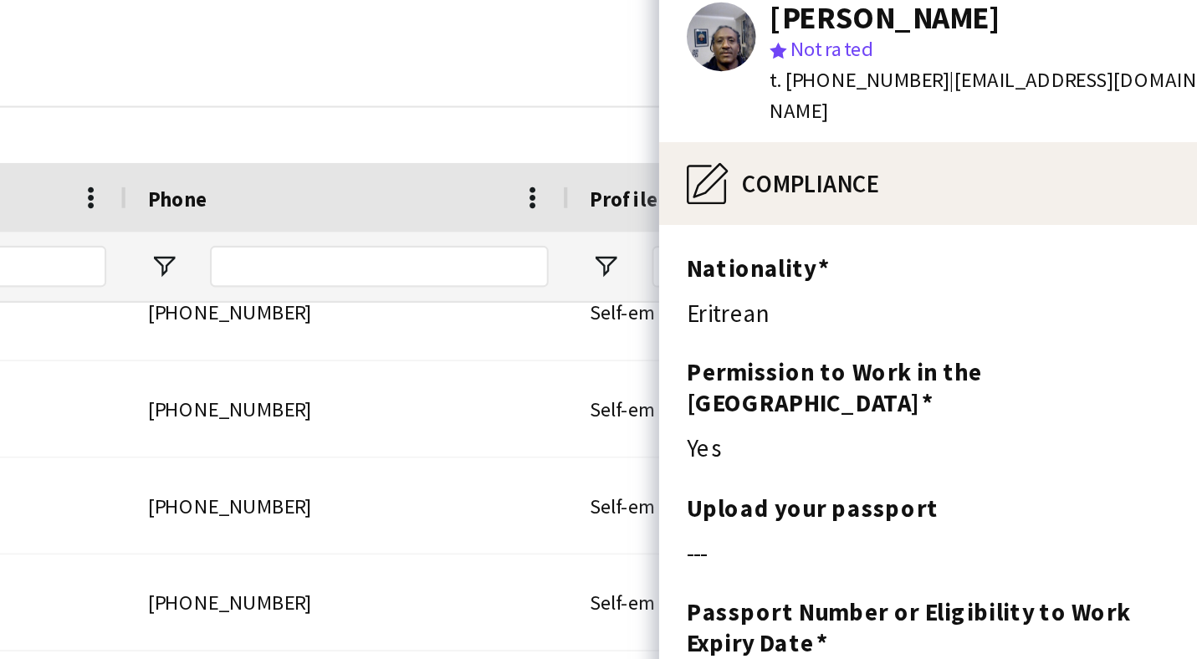
click at [665, 125] on div "Phone" at bounding box center [762, 141] width 194 height 33
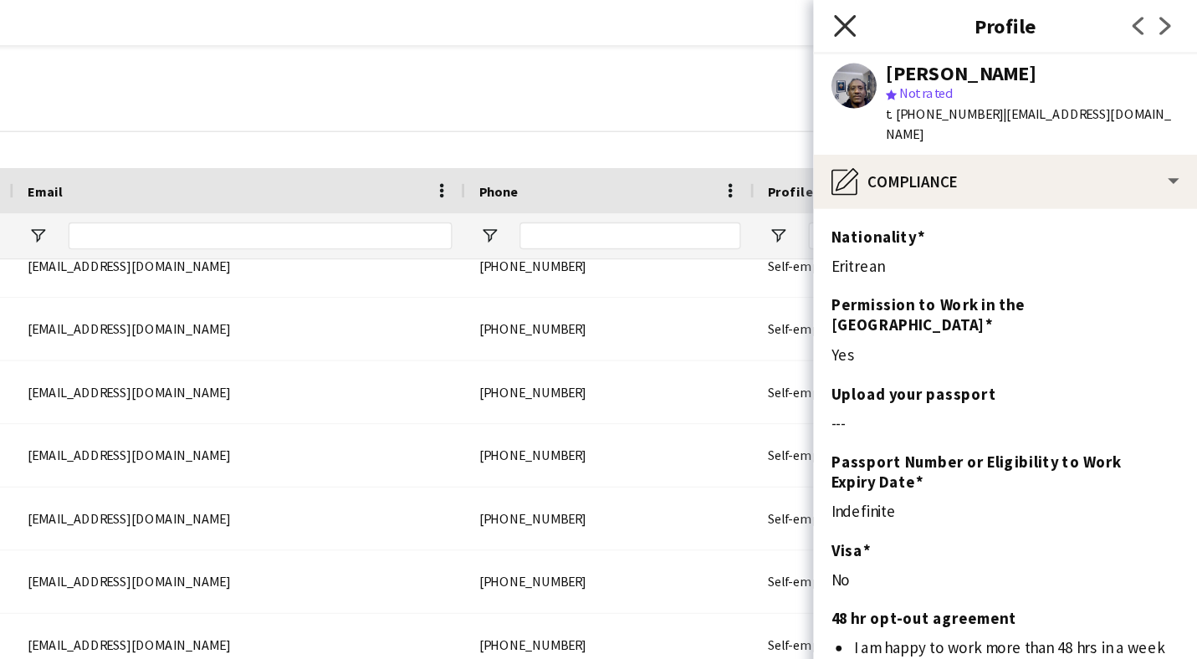
click at [928, 20] on icon at bounding box center [936, 19] width 16 height 16
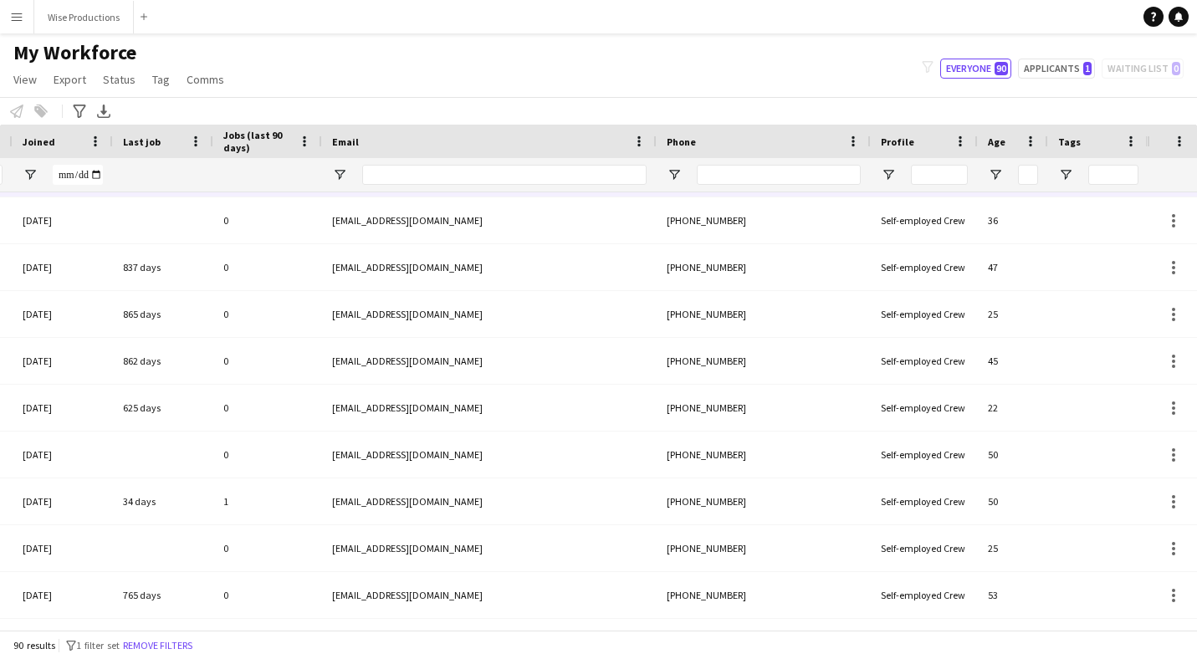
scroll to position [3419, 0]
